Goal: Find specific page/section: Find specific page/section

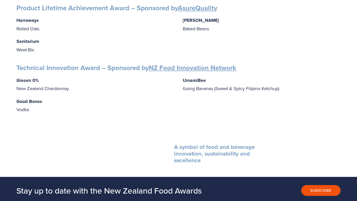
scroll to position [856, 0]
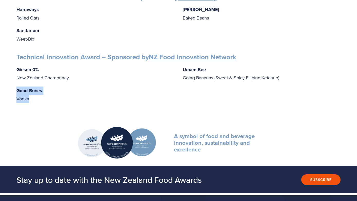
drag, startPoint x: 30, startPoint y: 96, endPoint x: 11, endPoint y: 90, distance: 20.3
click at [53, 98] on p "Good Bones Vodka" at bounding box center [95, 94] width 158 height 16
drag, startPoint x: 33, startPoint y: 94, endPoint x: 13, endPoint y: 86, distance: 21.3
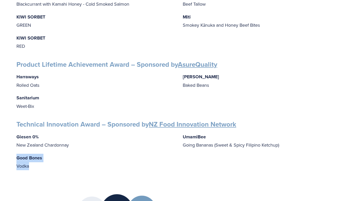
scroll to position [816, 0]
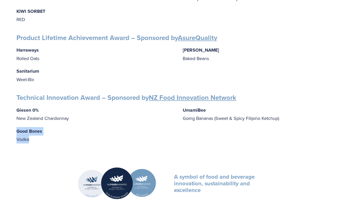
click at [29, 128] on strong "Good Bones" at bounding box center [29, 131] width 26 height 7
click at [24, 134] on p "Good Bones Vodka" at bounding box center [95, 135] width 158 height 16
click at [51, 96] on strong "Technical Innovation Award – Sponsored by NZ Food Innovation Network" at bounding box center [125, 98] width 219 height 10
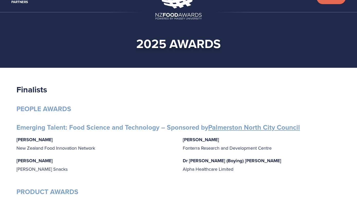
scroll to position [0, 0]
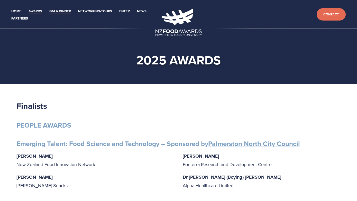
click at [64, 9] on link "Gala Dinner" at bounding box center [60, 11] width 22 height 6
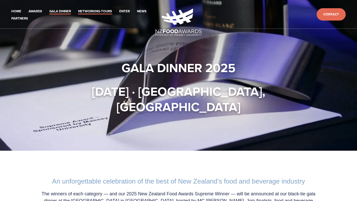
click at [93, 11] on link "Networking-Tours" at bounding box center [95, 11] width 34 height 6
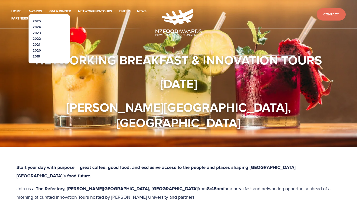
click at [32, 11] on link "Awards" at bounding box center [35, 11] width 14 height 6
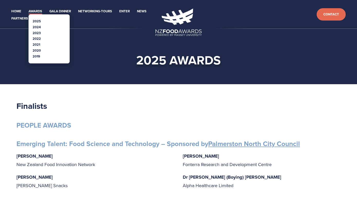
click at [37, 26] on link "2024" at bounding box center [37, 27] width 8 height 5
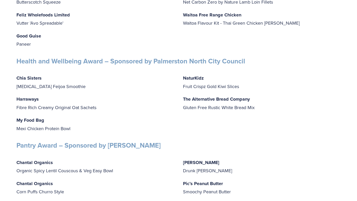
scroll to position [1686, 0]
